Goal: Task Accomplishment & Management: Manage account settings

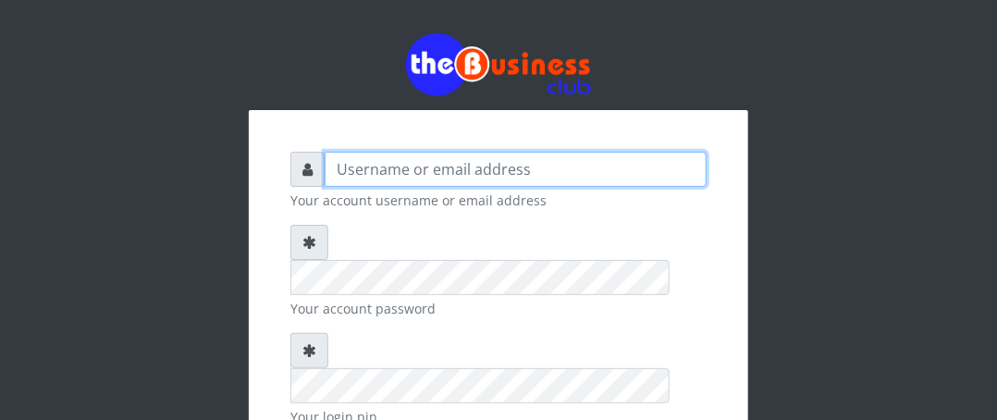
click at [401, 161] on input "text" at bounding box center [516, 169] width 382 height 35
type input "Boboyen"
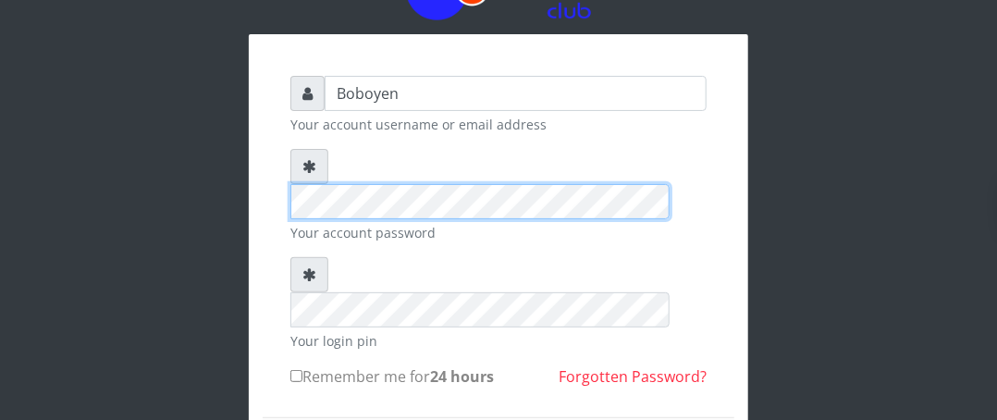
scroll to position [185, 0]
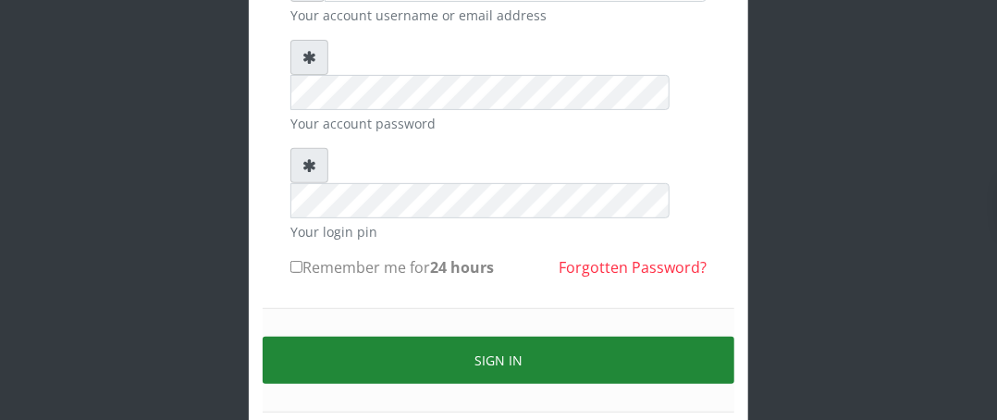
click at [451, 337] on button "Sign in" at bounding box center [499, 360] width 472 height 47
